Goal: Task Accomplishment & Management: Use online tool/utility

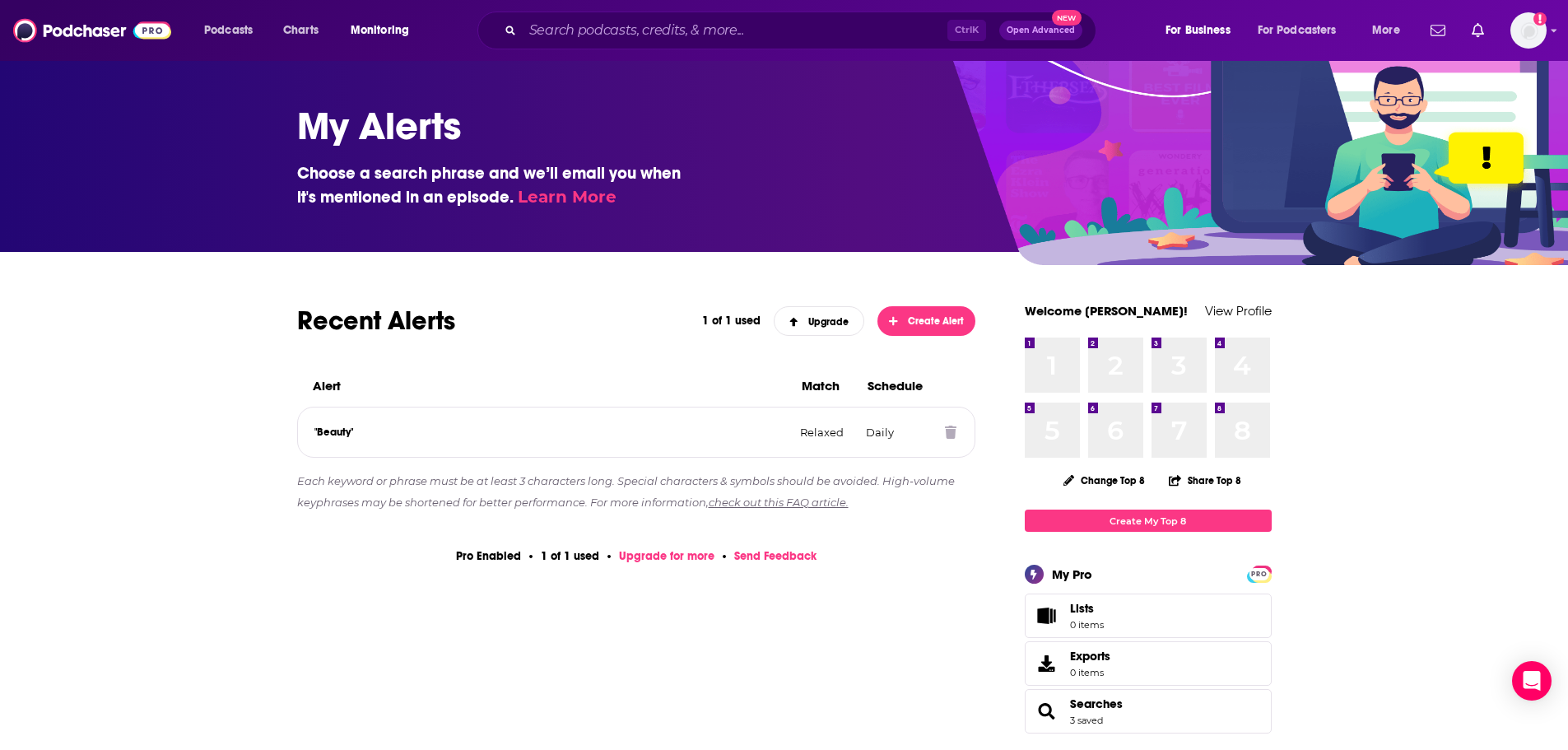
click at [953, 438] on icon at bounding box center [951, 433] width 12 height 13
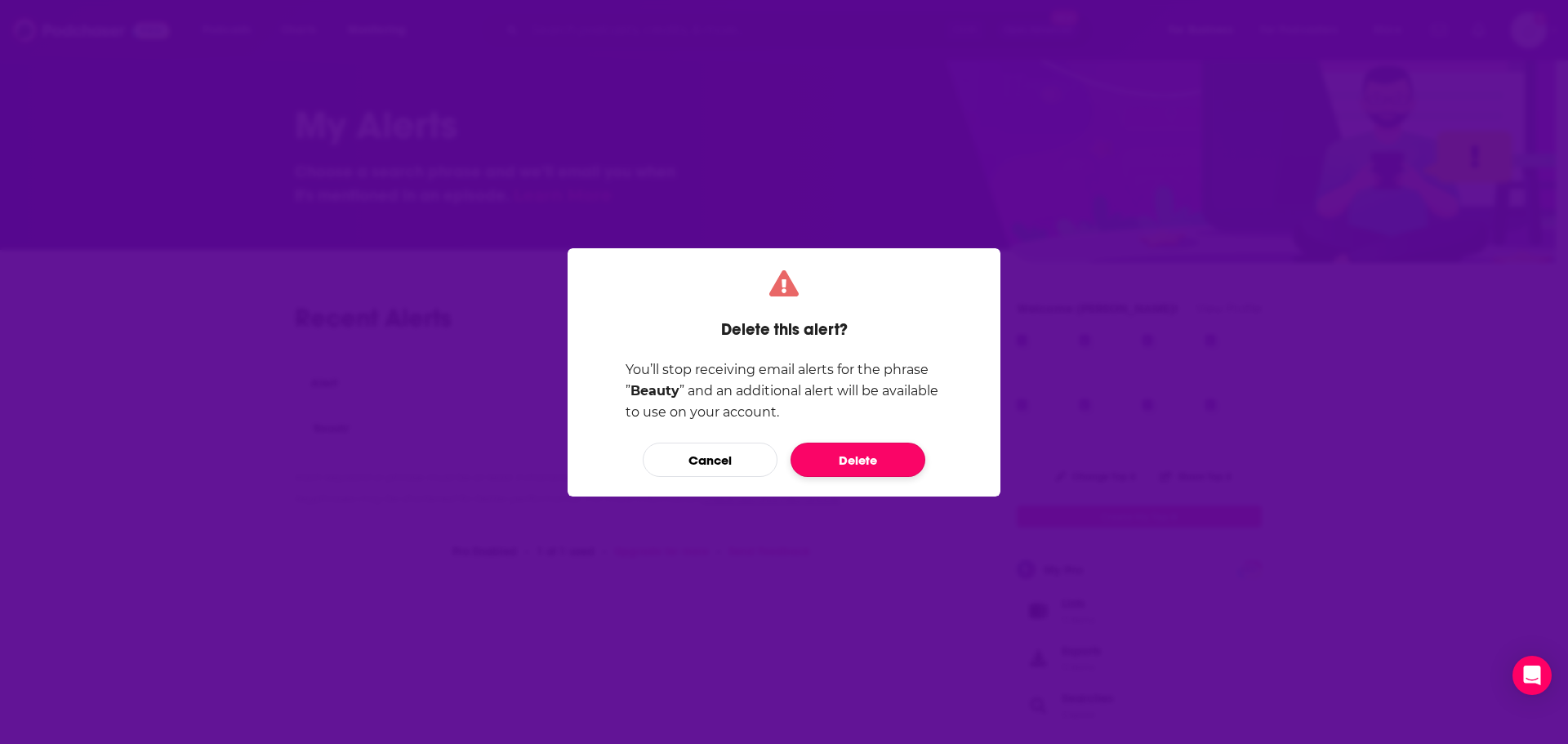
click at [887, 462] on button "Delete" at bounding box center [858, 460] width 135 height 34
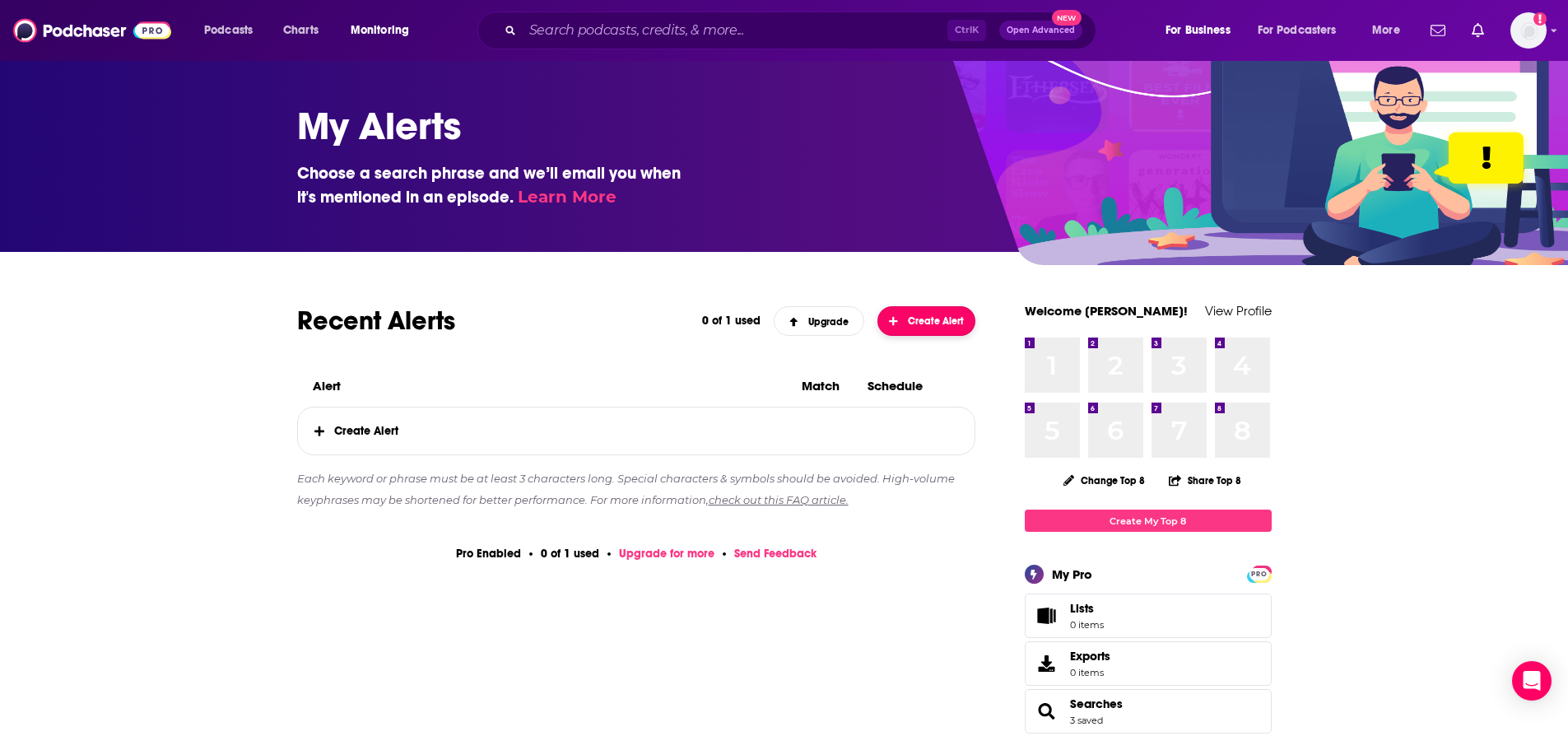
click at [909, 327] on button "Create Alert" at bounding box center [927, 321] width 98 height 30
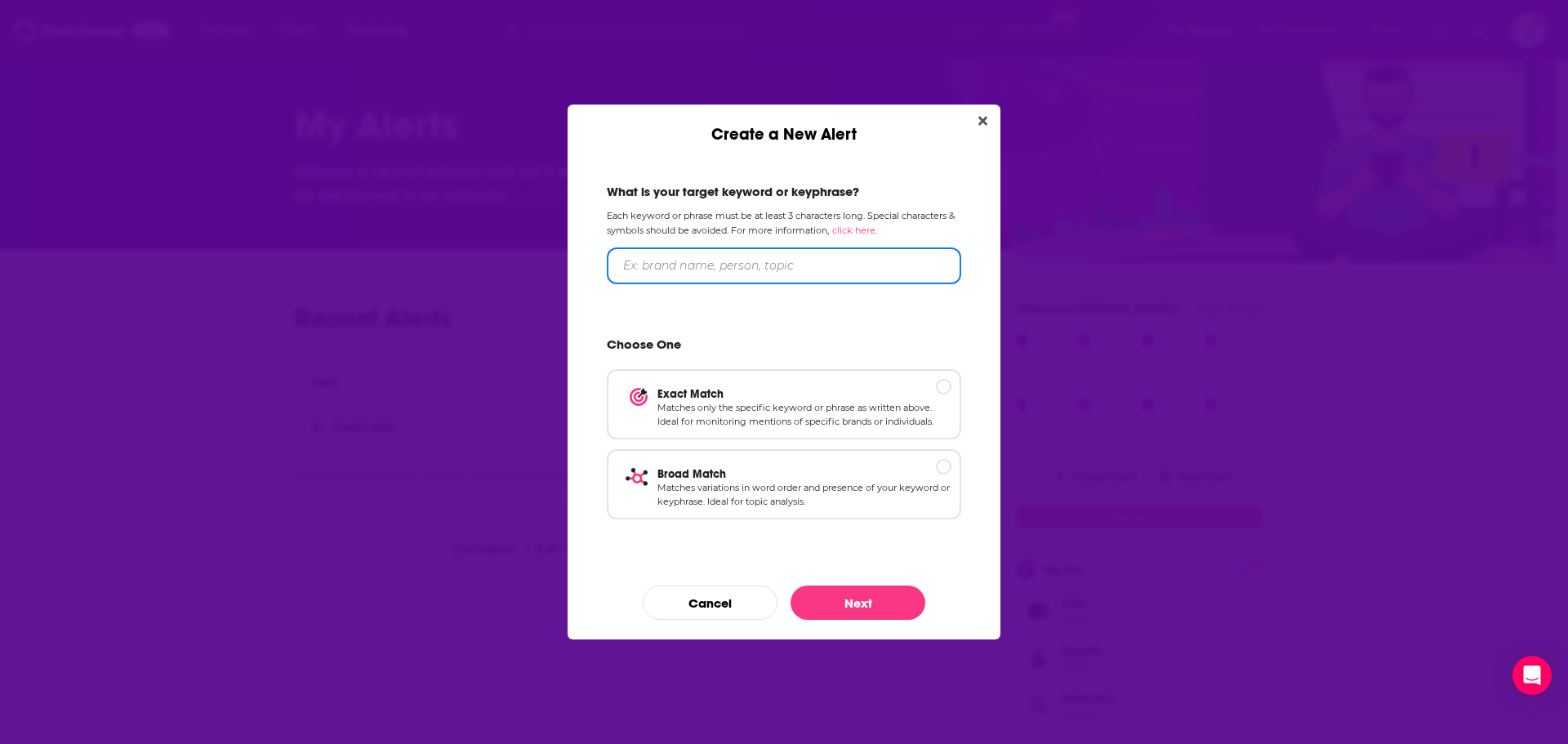
click at [730, 252] on input "Create a New Alert" at bounding box center [784, 266] width 355 height 36
click at [922, 267] on input "Create a New Alert" at bounding box center [784, 266] width 355 height 36
paste input "Commonwealth Fusion Systems"
type input "Commonwealth Fusion Systems"
click at [847, 291] on div "What is your target keyword or keyphrase? Each keyword or phrase must be at lea…" at bounding box center [784, 356] width 394 height 383
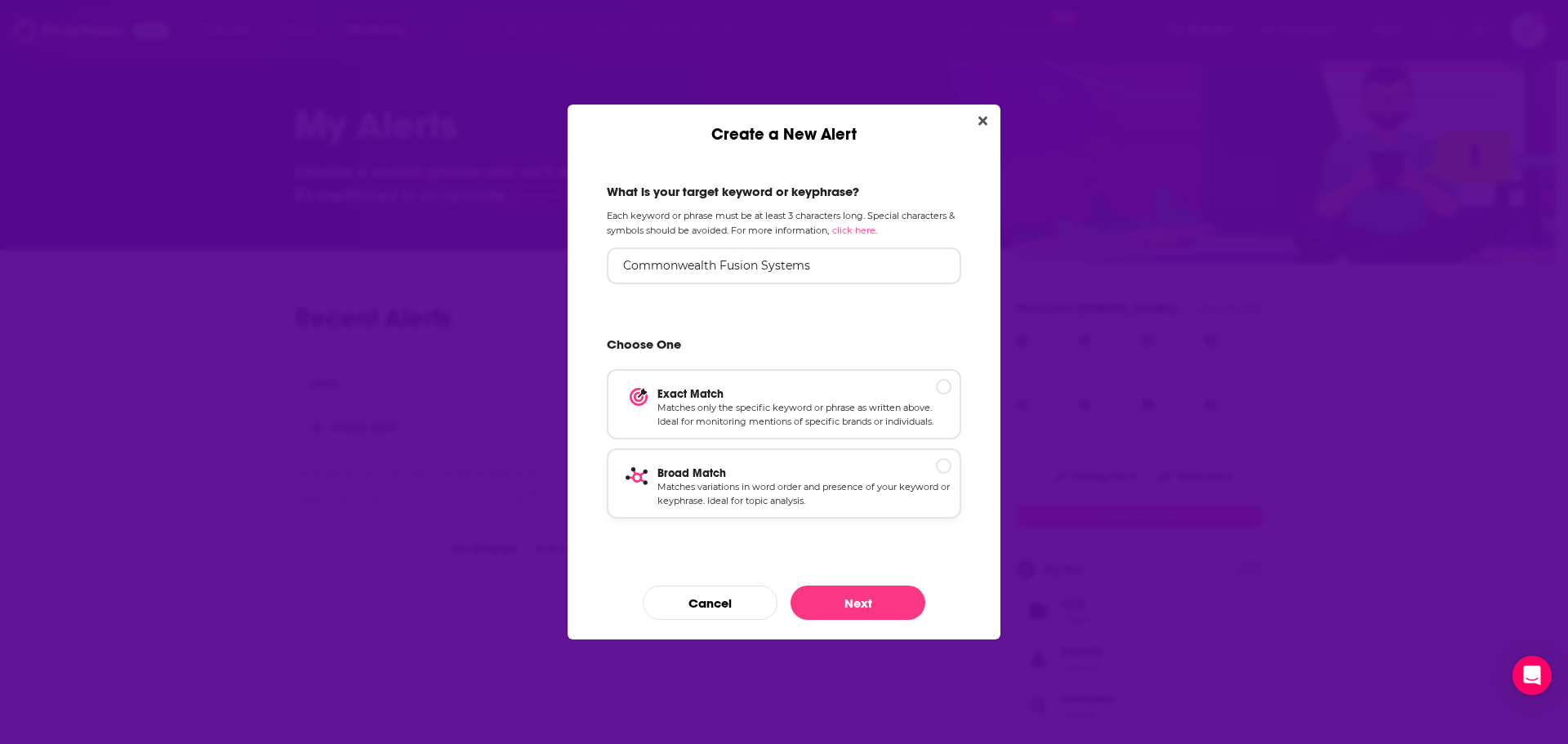
click at [809, 480] on p "Matches variations in word order and presence of your keyword or keyphrase. Ide…" at bounding box center [804, 494] width 294 height 29
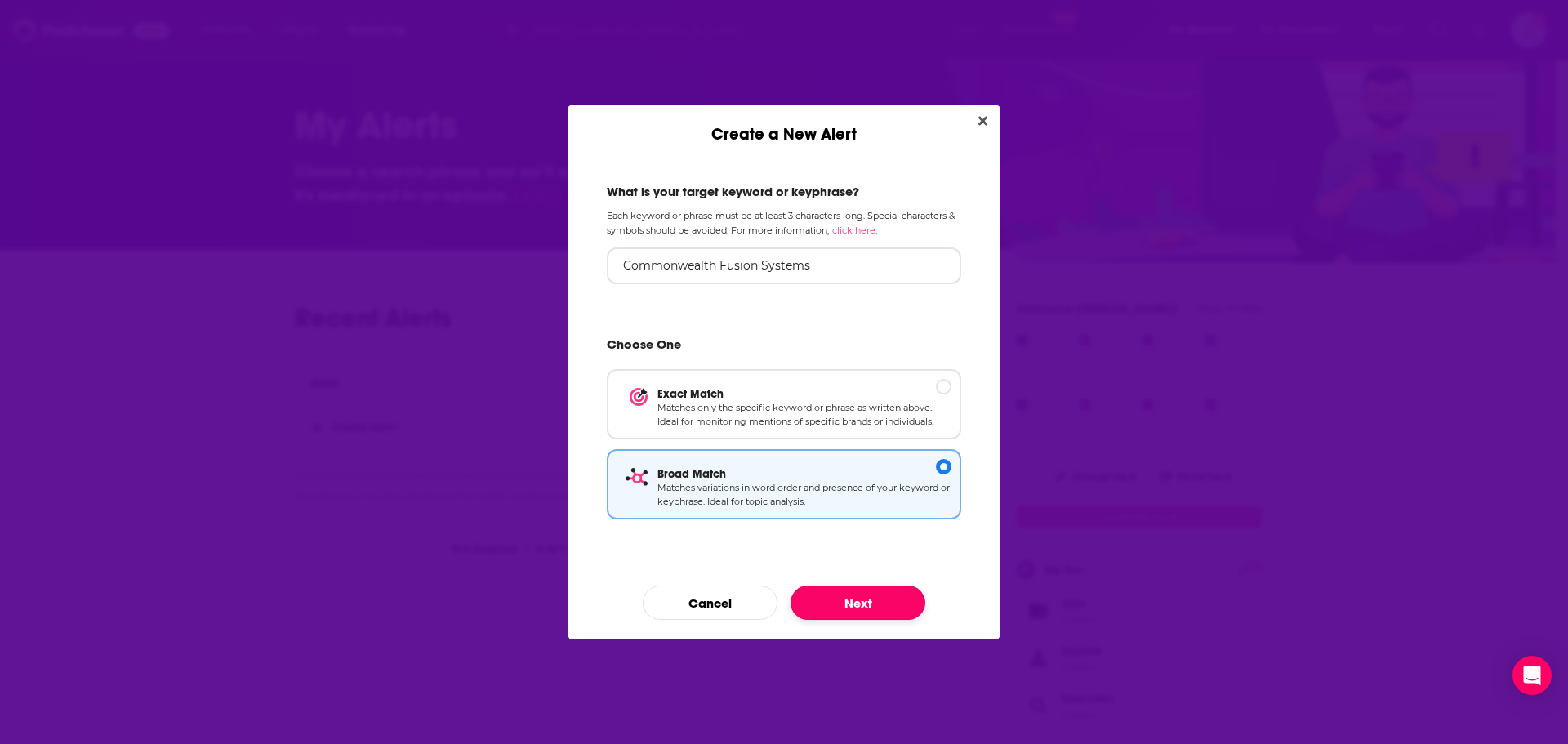
click at [838, 597] on button "Next" at bounding box center [858, 602] width 135 height 34
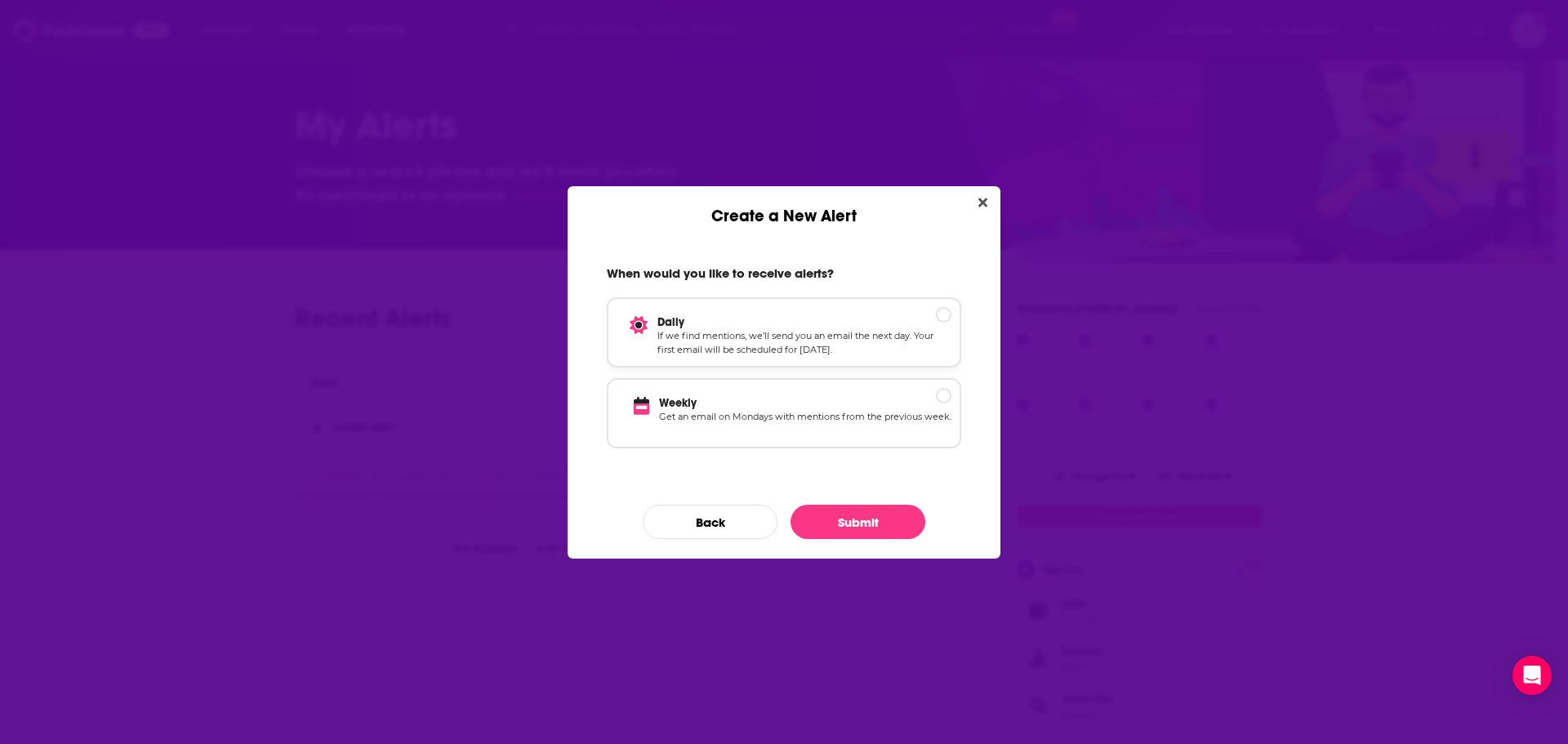
click at [785, 341] on p "If we find mentions, we’ll send you an email the next day. Your first email wil…" at bounding box center [804, 343] width 294 height 29
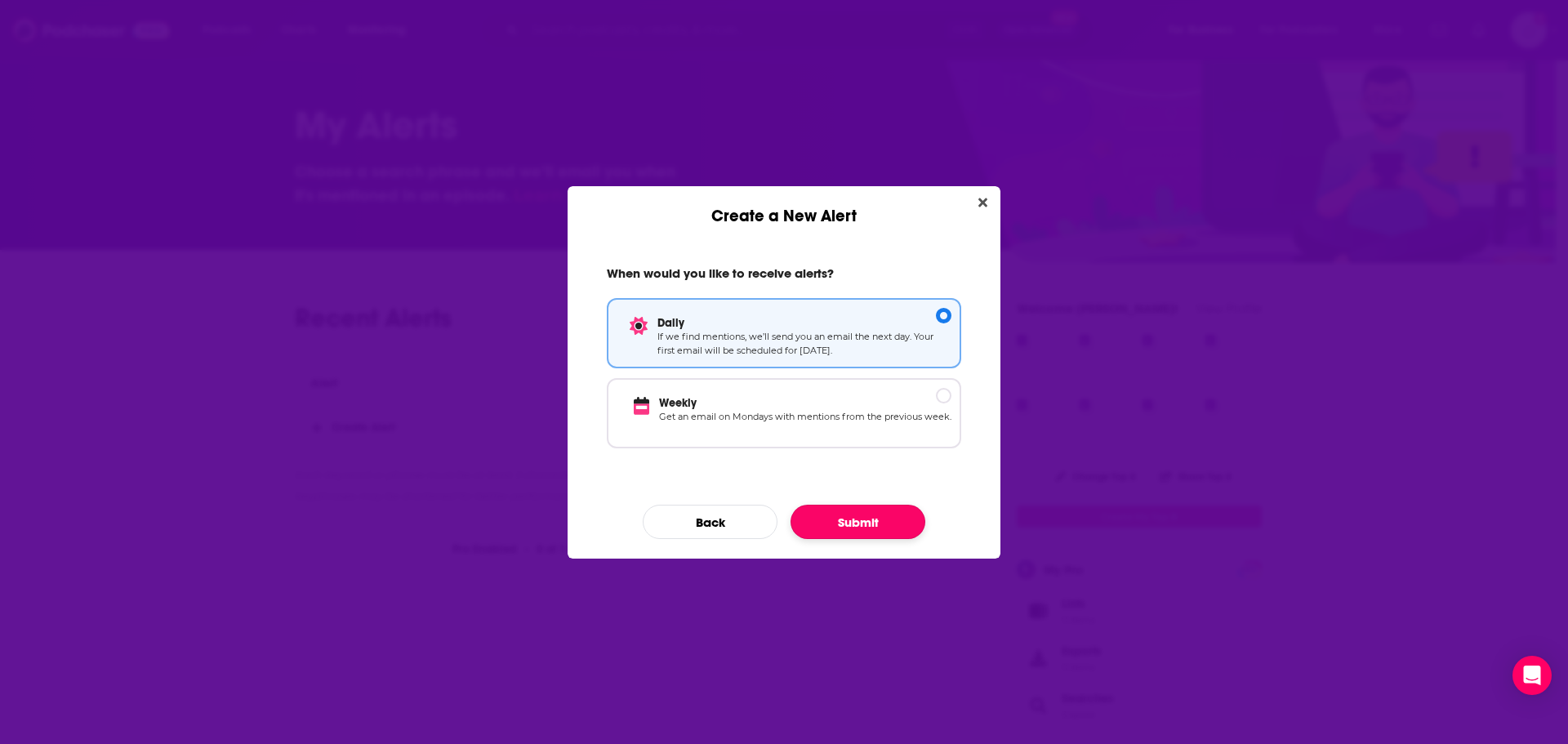
click at [865, 515] on button "Submit" at bounding box center [858, 522] width 135 height 34
